Goal: Download file/media

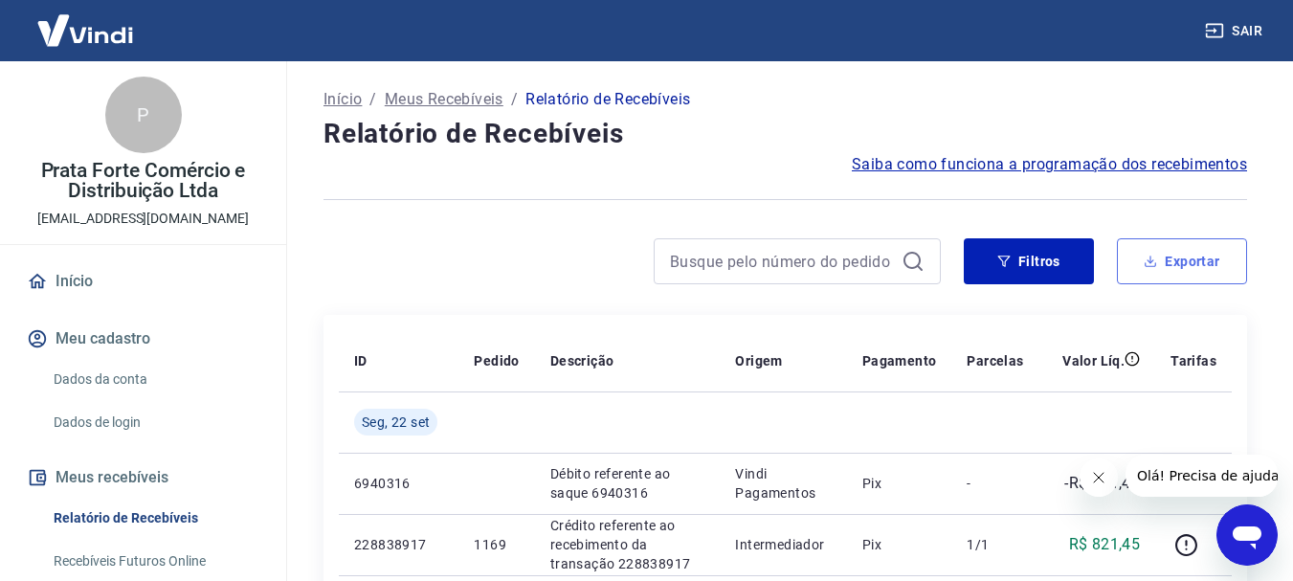
click at [1194, 264] on button "Exportar" at bounding box center [1182, 261] width 130 height 46
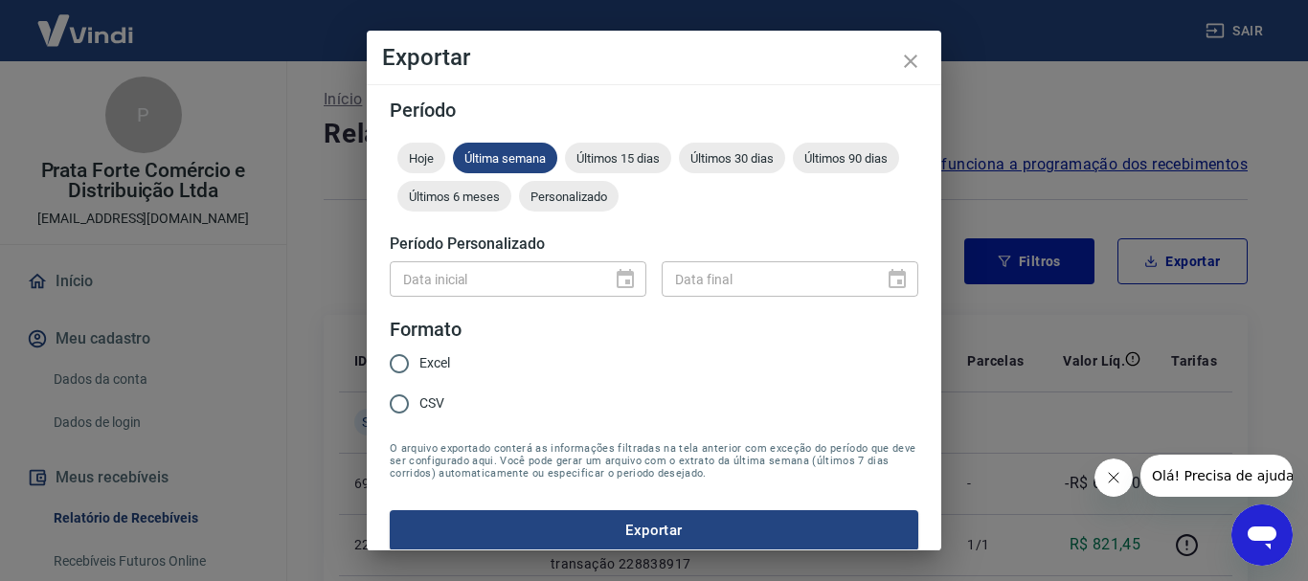
click at [612, 276] on div "Data inicial" at bounding box center [518, 278] width 257 height 35
click at [617, 282] on div "Data inicial" at bounding box center [518, 278] width 257 height 35
click at [618, 195] on span "Personalizado" at bounding box center [569, 197] width 100 height 14
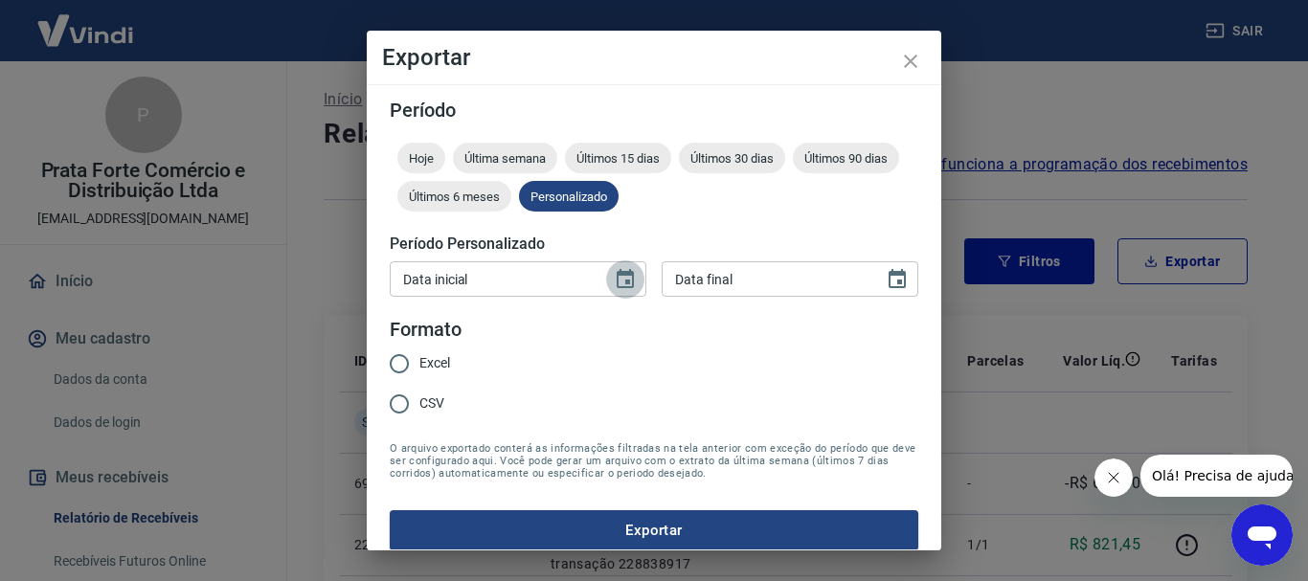
click at [614, 276] on icon "Choose date" at bounding box center [625, 279] width 23 height 23
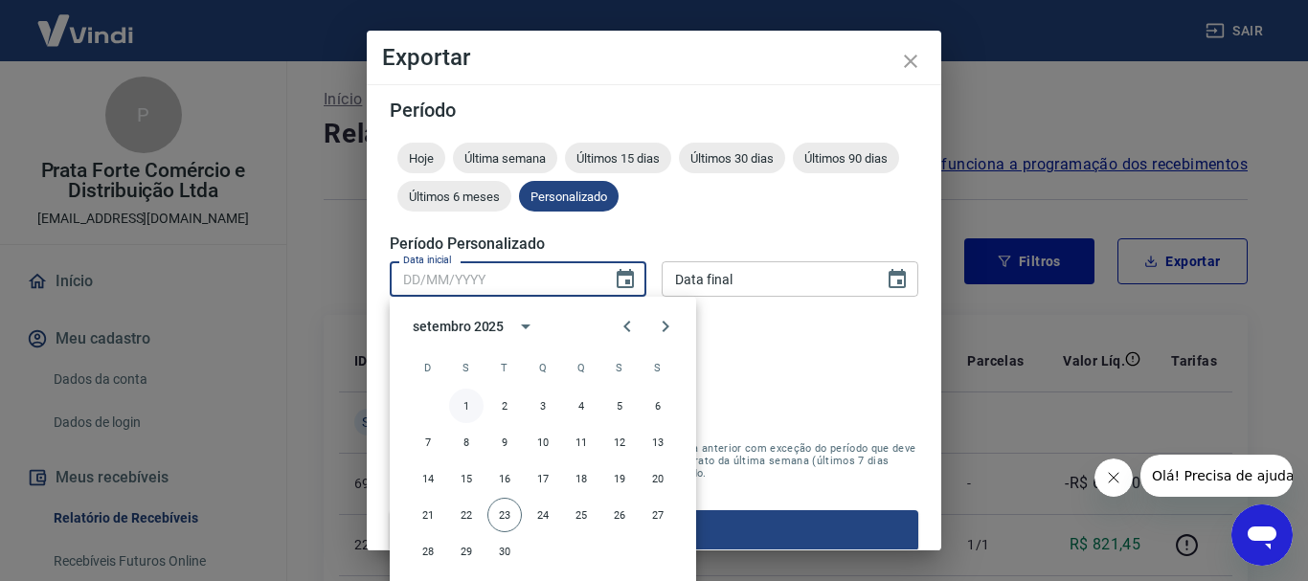
click at [456, 401] on button "1" at bounding box center [466, 406] width 34 height 34
type input "01/09/2025"
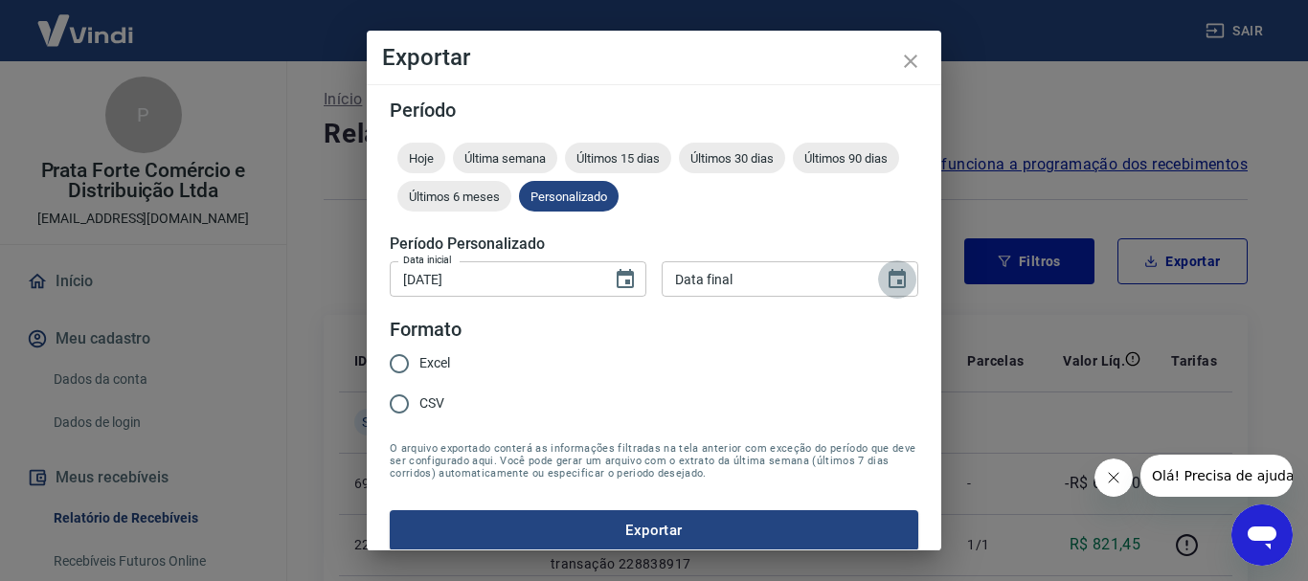
click at [894, 270] on button "Choose date" at bounding box center [897, 279] width 38 height 38
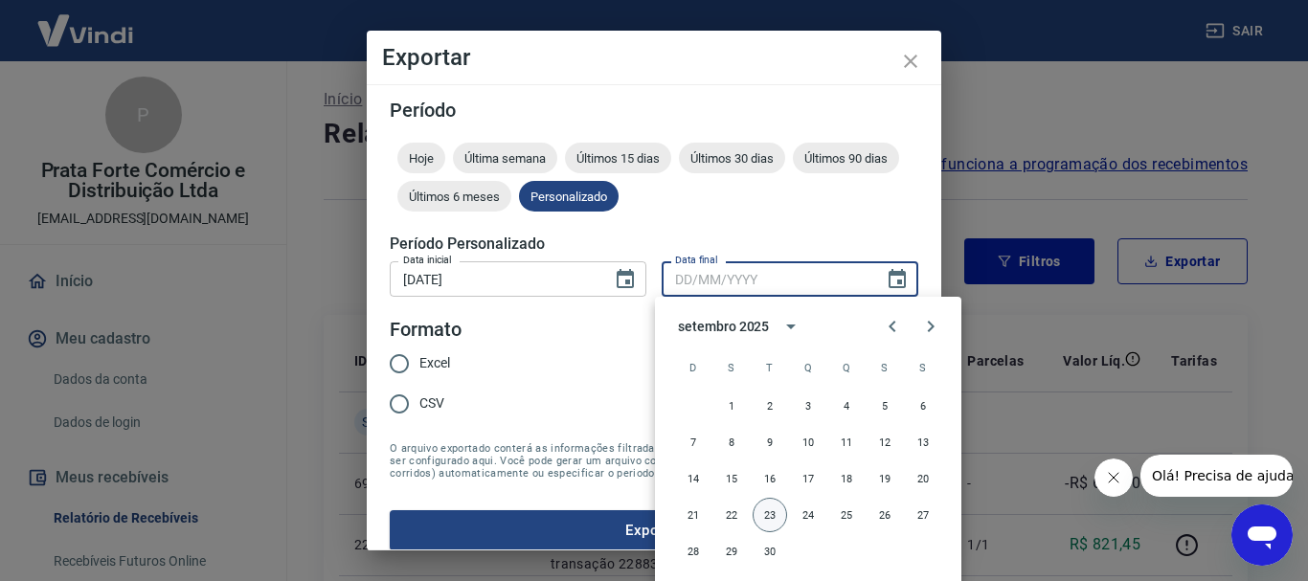
click at [768, 514] on button "23" at bounding box center [769, 515] width 34 height 34
type input "23/09/2025"
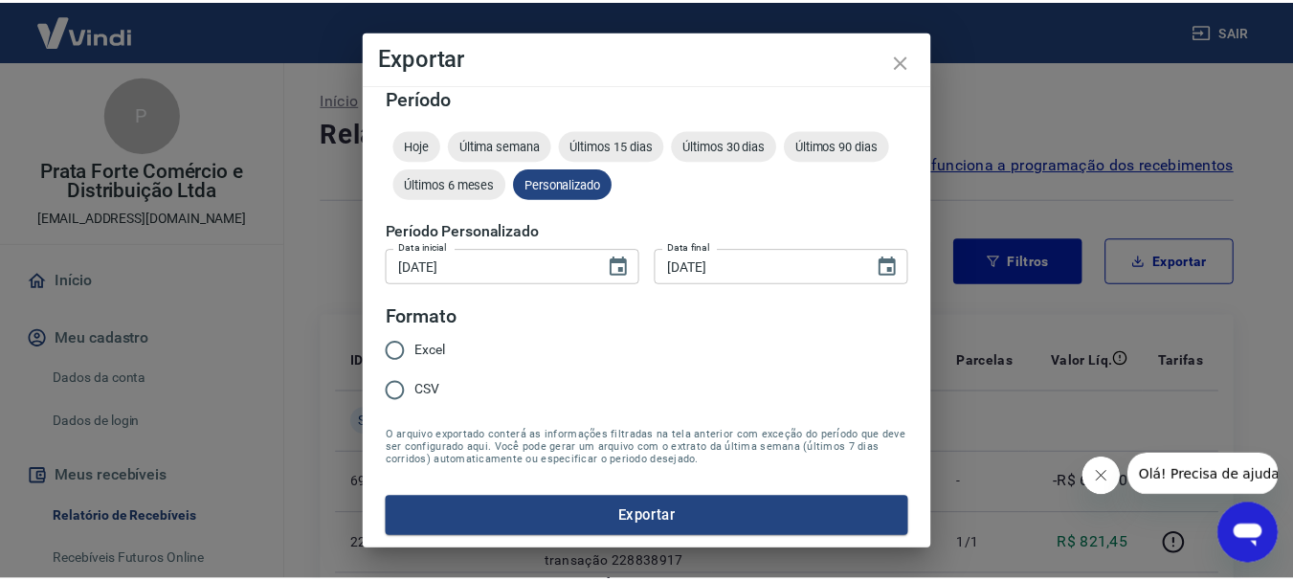
scroll to position [16, 0]
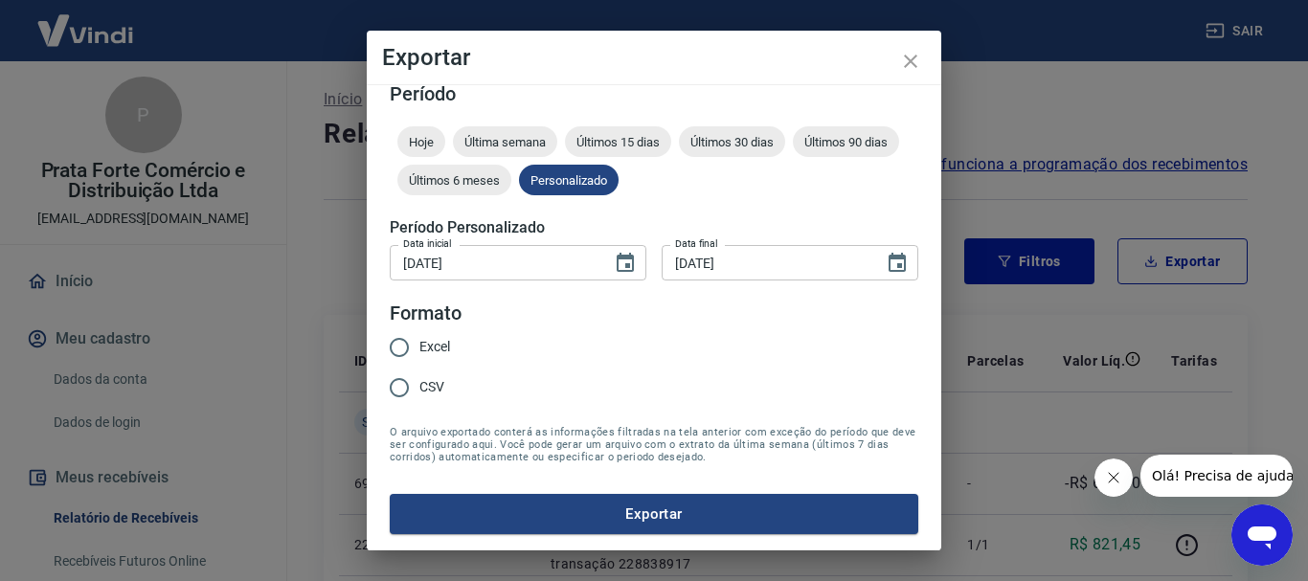
click at [395, 346] on input "Excel" at bounding box center [399, 347] width 40 height 40
radio input "true"
click at [672, 512] on button "Exportar" at bounding box center [654, 514] width 528 height 40
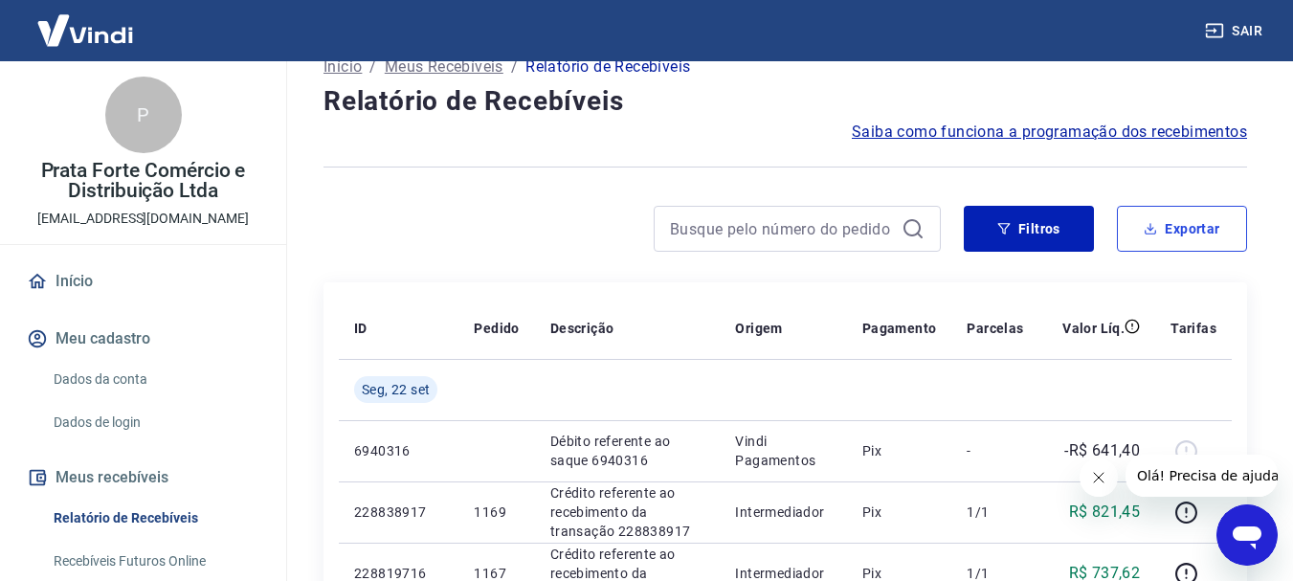
scroll to position [0, 0]
